Goal: Task Accomplishment & Management: Use online tool/utility

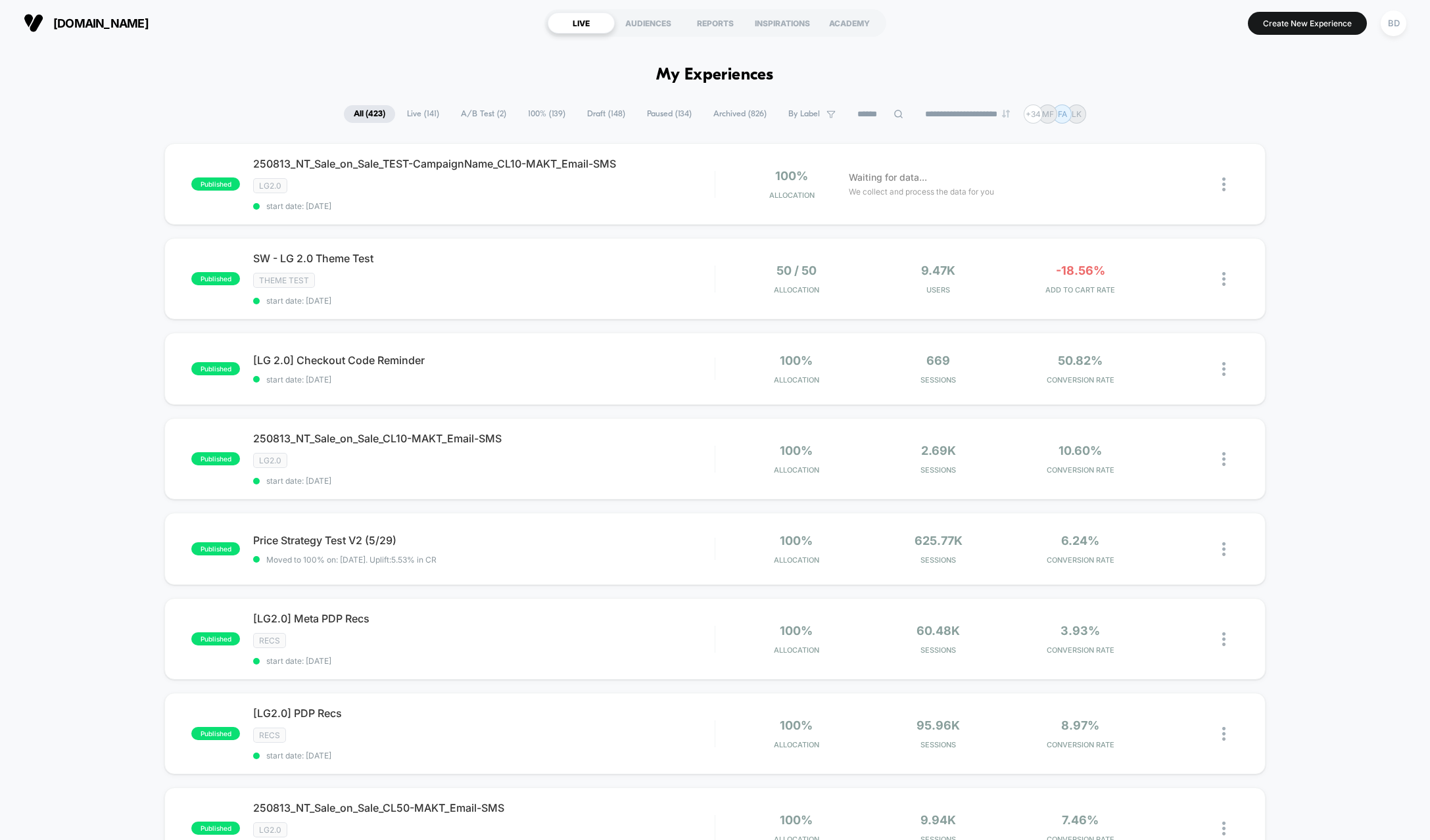
click at [464, 113] on span "A/B Test ( 2 )" at bounding box center [483, 114] width 65 height 18
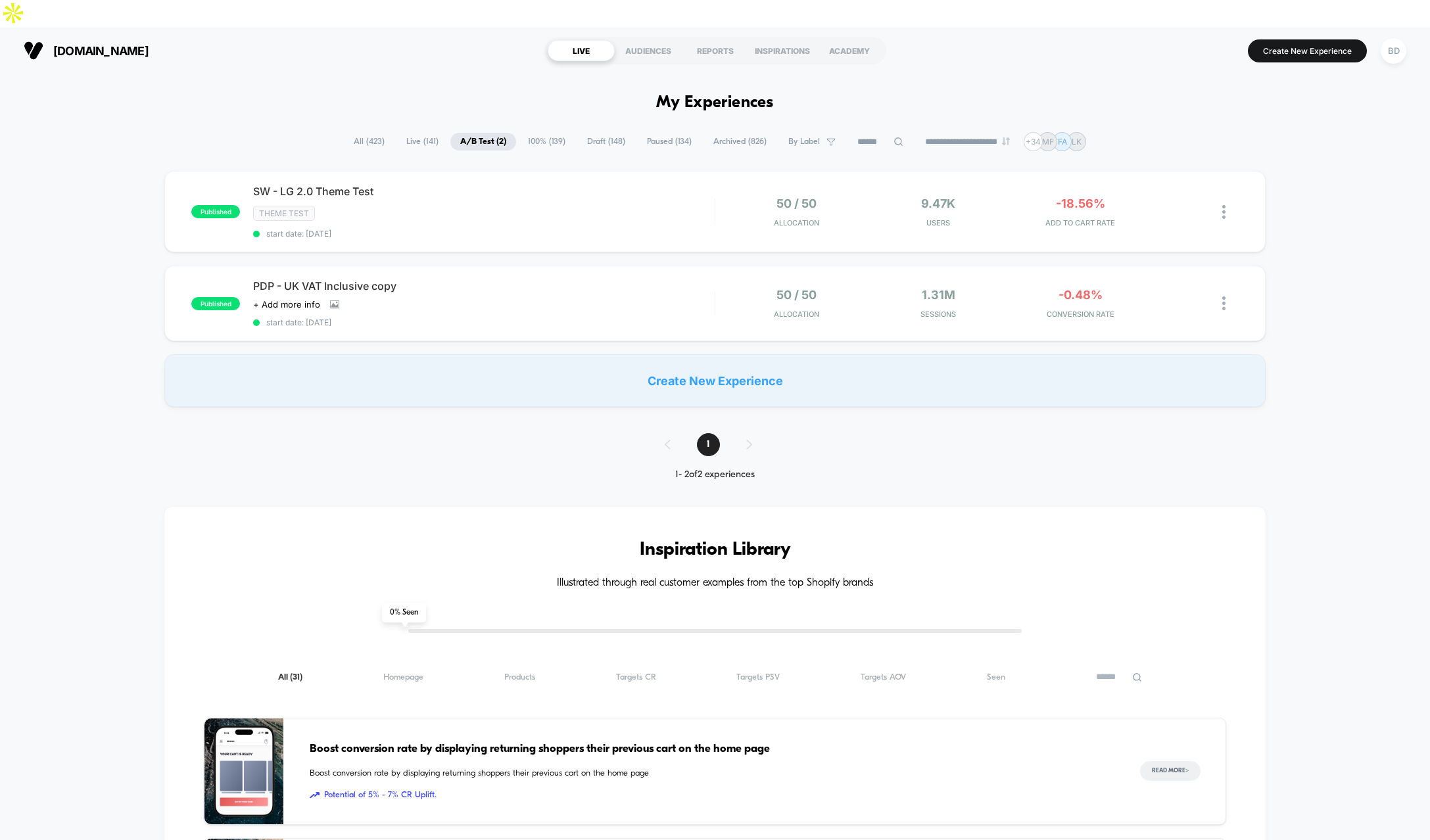
click at [88, 171] on div "published SW - LG 2.0 Theme Test Theme Test start date: [DATE] 50 / 50 Allocati…" at bounding box center [715, 289] width 1430 height 236
click at [374, 42] on div "[DOMAIN_NAME] LIVE AUDIENCES REPORTS INSPIRATIONS ACADEMY Create New Experience…" at bounding box center [715, 50] width 1430 height 46
click at [286, 185] on span "SW - LG 2.0 Theme Test Click to edit experience details" at bounding box center [484, 191] width 462 height 13
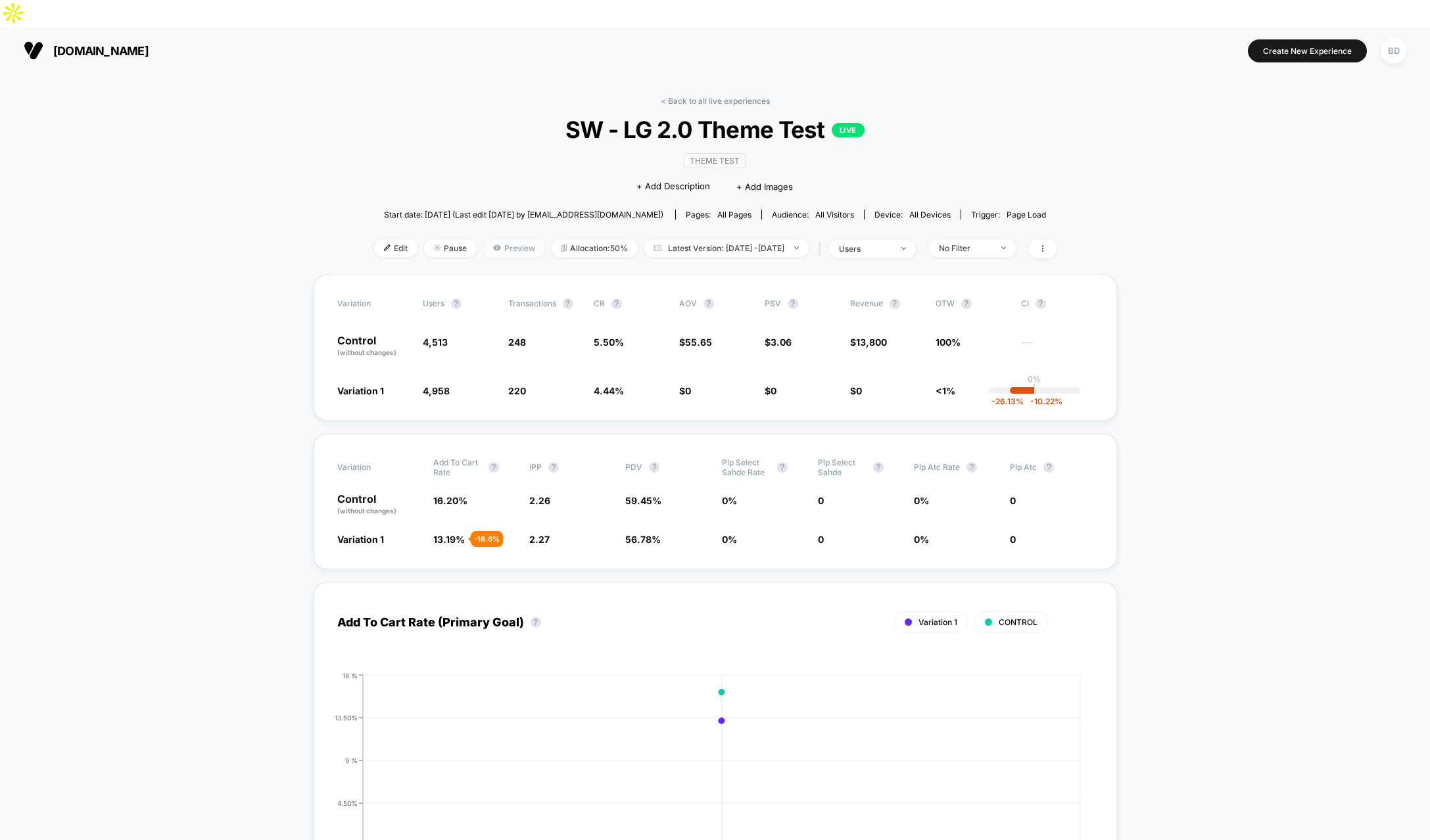
click at [493, 239] on span "Preview" at bounding box center [513, 248] width 62 height 18
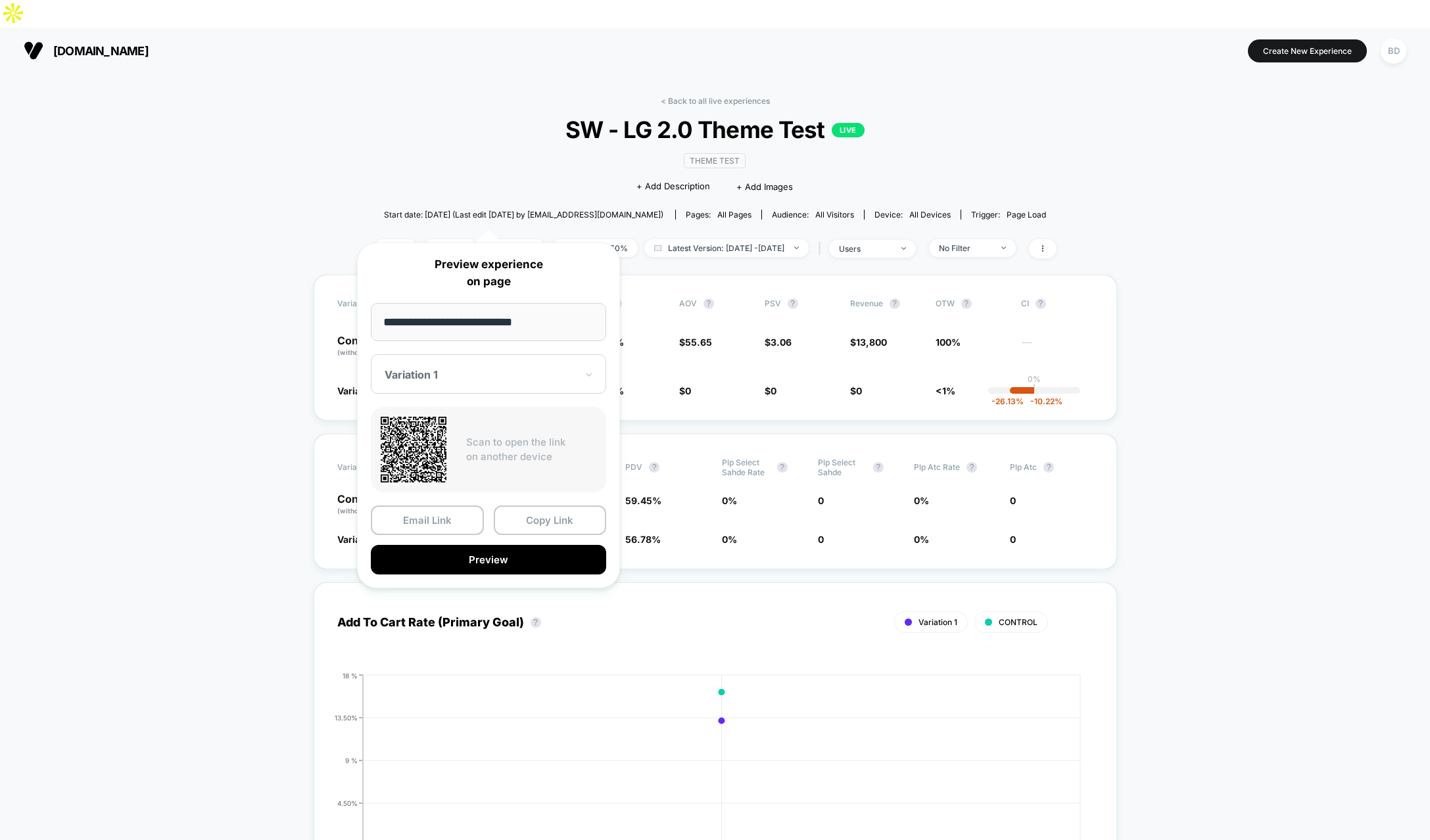
click at [475, 385] on div "Variation 1" at bounding box center [488, 374] width 236 height 40
click at [418, 419] on div "Variation 1" at bounding box center [488, 420] width 222 height 23
click at [484, 560] on button "Preview" at bounding box center [488, 560] width 236 height 30
